Goal: Navigation & Orientation: Understand site structure

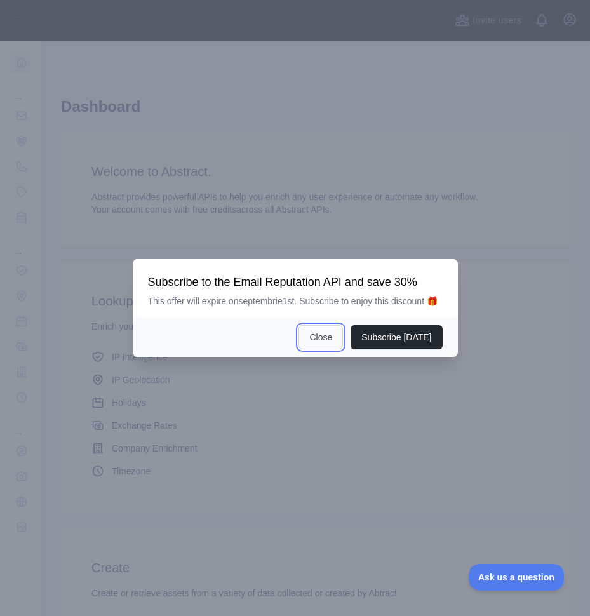
click at [323, 349] on button "Close" at bounding box center [320, 337] width 44 height 24
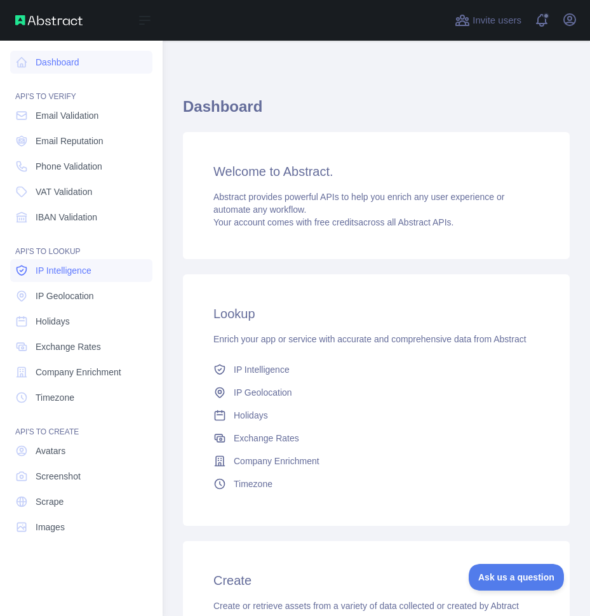
click at [73, 266] on span "IP Intelligence" at bounding box center [64, 270] width 56 height 13
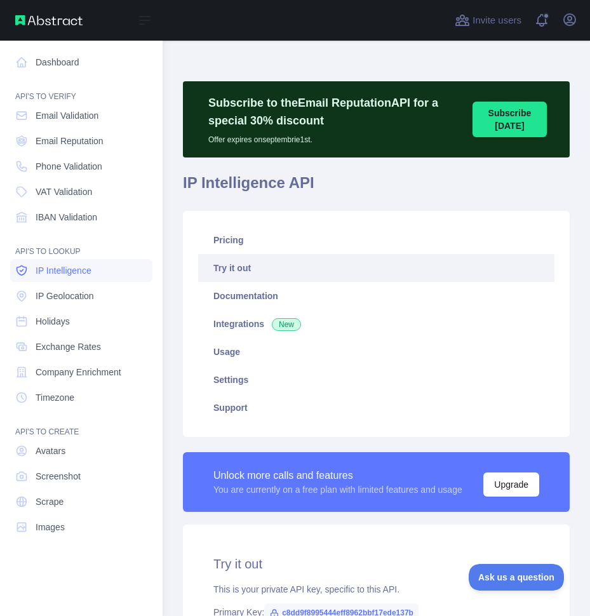
type textarea "**********"
click at [48, 189] on span "VAT Validation" at bounding box center [64, 191] width 57 height 13
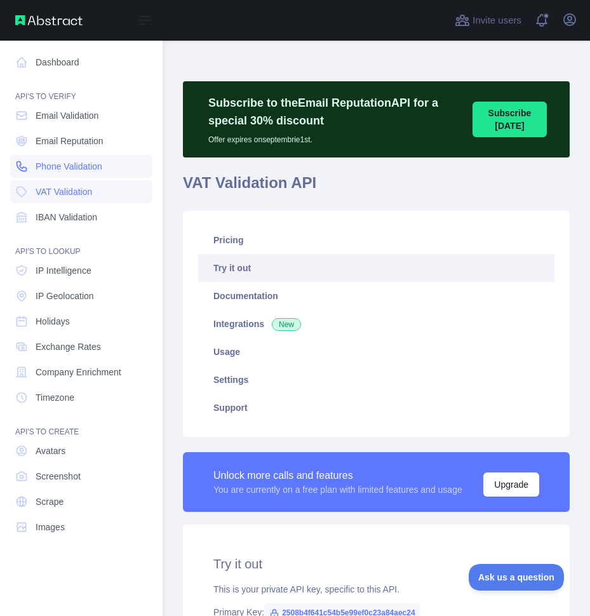
click at [84, 168] on span "Phone Validation" at bounding box center [69, 166] width 67 height 13
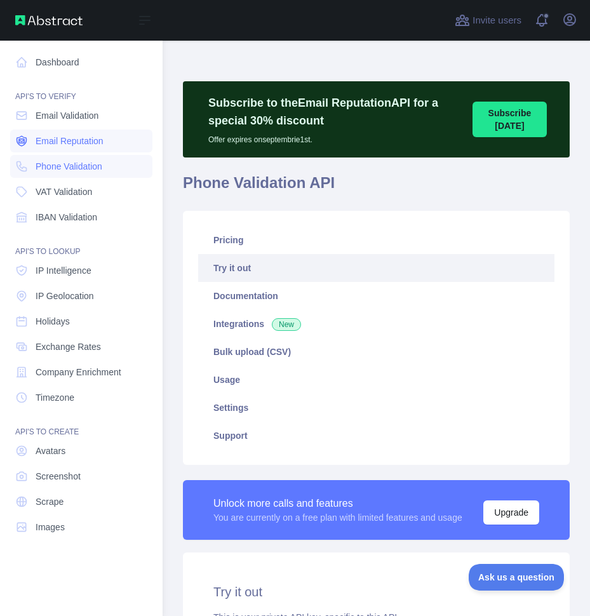
click at [84, 139] on span "Email Reputation" at bounding box center [70, 141] width 68 height 13
click at [84, 112] on span "Email Validation" at bounding box center [67, 115] width 63 height 13
